Goal: Task Accomplishment & Management: Complete application form

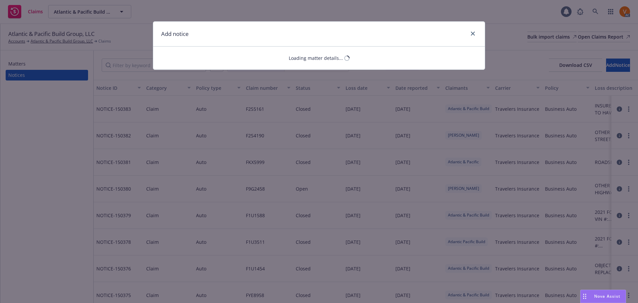
select select "GENERAL_LIABILITY"
select select "open"
select select "CLAIM"
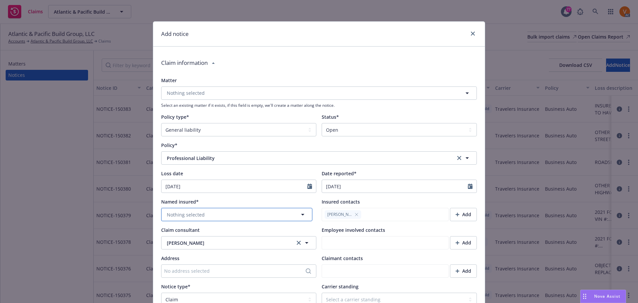
click at [192, 211] on span "Nothing selected" at bounding box center [186, 214] width 38 height 7
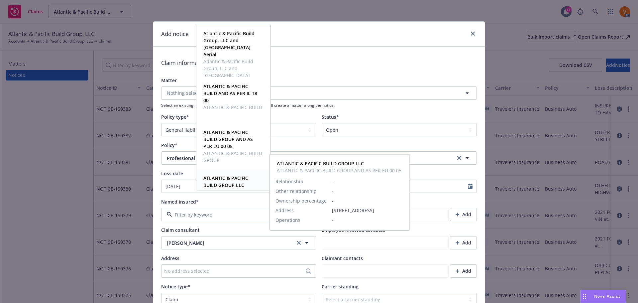
click at [223, 182] on strong "ATLANTIC & PACIFIC BUILD GROUP LLC" at bounding box center [225, 181] width 45 height 13
type textarea "x"
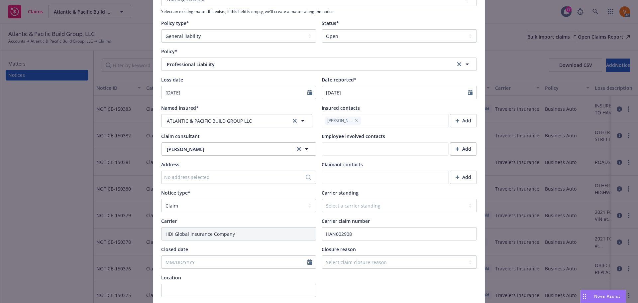
scroll to position [100, 0]
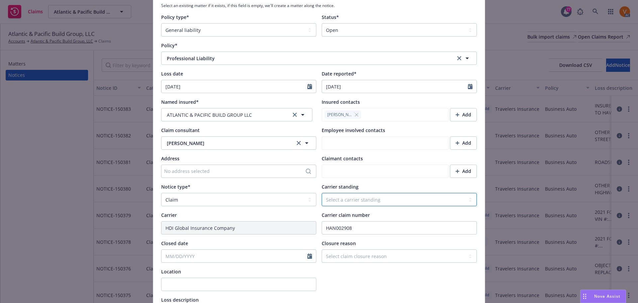
click at [358, 193] on select "Select a carrier standing Closed Not submitted Open Reopened Subrogated Withdra…" at bounding box center [399, 199] width 155 height 13
select select "OPEN"
click at [322, 193] on select "Select a carrier standing Closed Not submitted Open Reopened Subrogated Withdra…" at bounding box center [399, 199] width 155 height 13
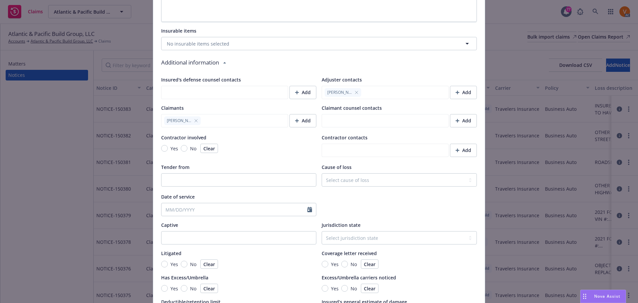
scroll to position [511, 0]
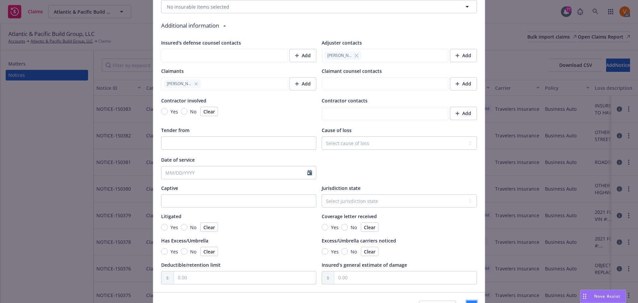
click at [467, 301] on button "Save" at bounding box center [472, 307] width 10 height 13
type textarea "x"
